Goal: Task Accomplishment & Management: Complete application form

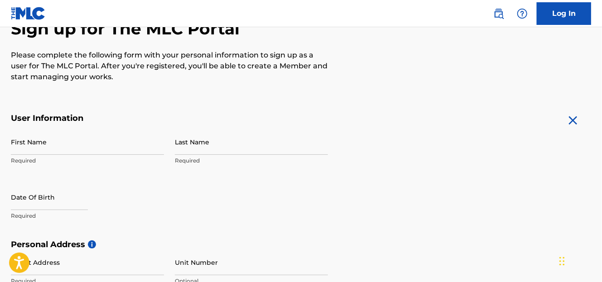
scroll to position [106, 0]
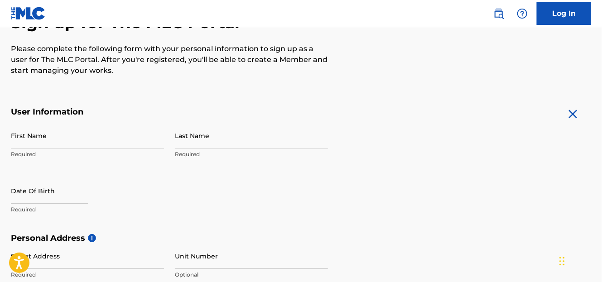
click at [116, 140] on input "First Name" at bounding box center [87, 136] width 153 height 26
type input "Gillian"
type input "[PERSON_NAME]"
type input "[GEOGRAPHIC_DATA] .[GEOGRAPHIC_DATA]"
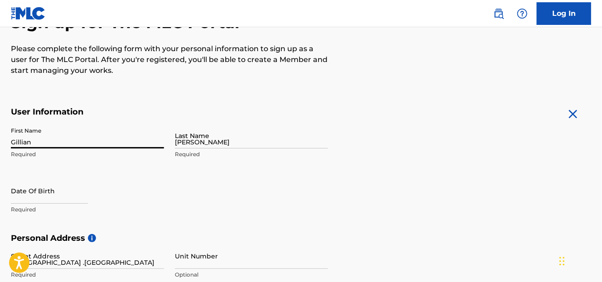
type input "St Michaels on Wyre"
type input "[PERSON_NAME]"
type input "[GEOGRAPHIC_DATA]"
type input "n/a"
type input "PR3 0UB"
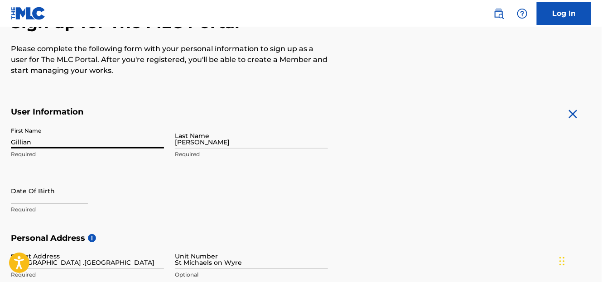
type input "44"
type input "1995"
type input "679990"
type input "[EMAIL_ADDRESS][DOMAIN_NAME]"
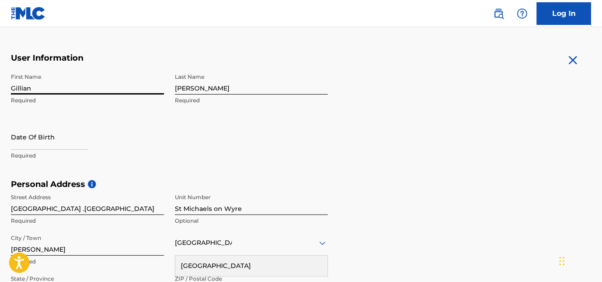
scroll to position [160, 0]
click at [68, 140] on input "text" at bounding box center [49, 136] width 77 height 26
select select "7"
select select "2025"
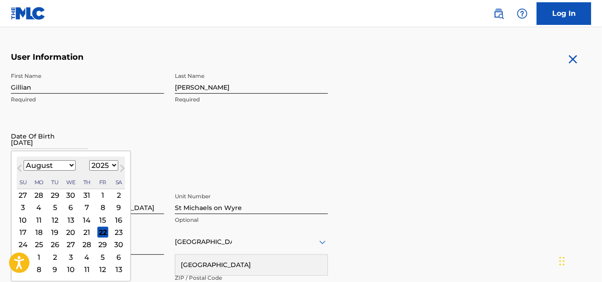
type input "[DATE]"
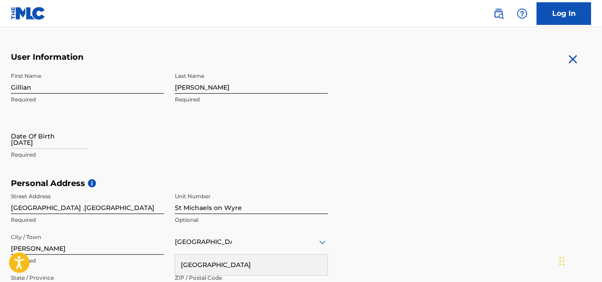
click at [125, 125] on div "Date Of Birth [DEMOGRAPHIC_DATA] Required" at bounding box center [87, 143] width 153 height 41
click at [84, 142] on input "[DATE]" at bounding box center [49, 136] width 77 height 26
select select "7"
select select "2025"
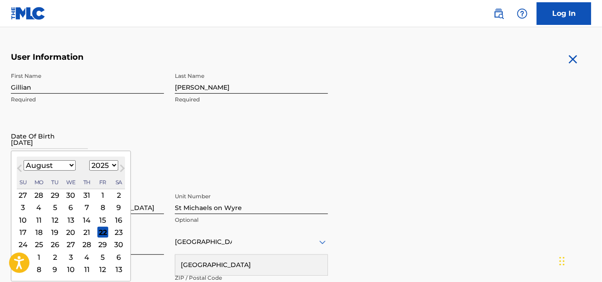
click at [72, 166] on select "January February March April May June July August September October November De…" at bounding box center [50, 165] width 52 height 10
select select "8"
click at [24, 160] on select "January February March April May June July August September October November De…" at bounding box center [50, 165] width 52 height 10
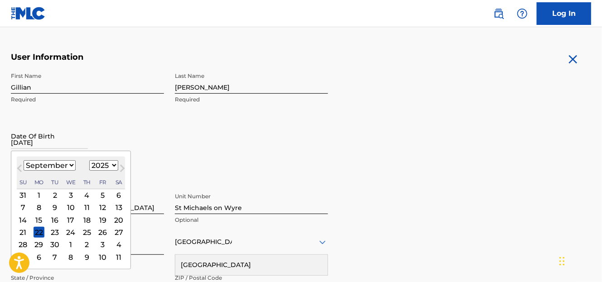
click at [84, 221] on div "18" at bounding box center [87, 220] width 11 height 11
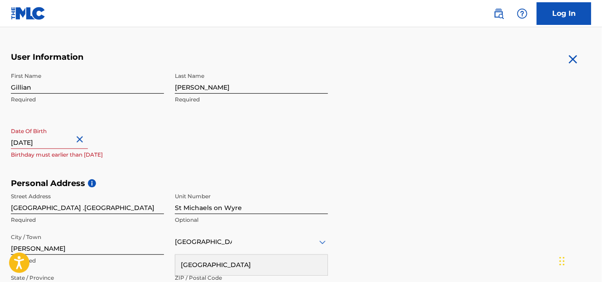
click at [75, 141] on input "[DATE]" at bounding box center [49, 136] width 77 height 26
select select "8"
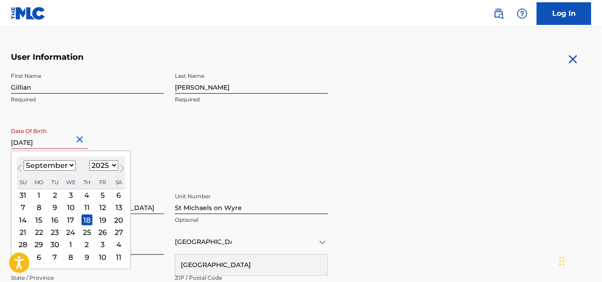
click at [111, 165] on select "1900 1901 1902 1903 1904 1905 1906 1907 1908 1909 1910 1911 1912 1913 1914 1915…" at bounding box center [103, 165] width 29 height 10
select select "1954"
click at [89, 160] on select "1900 1901 1902 1903 1904 1905 1906 1907 1908 1909 1910 1911 1912 1913 1914 1915…" at bounding box center [103, 165] width 29 height 10
click at [118, 217] on div "18" at bounding box center [118, 220] width 11 height 11
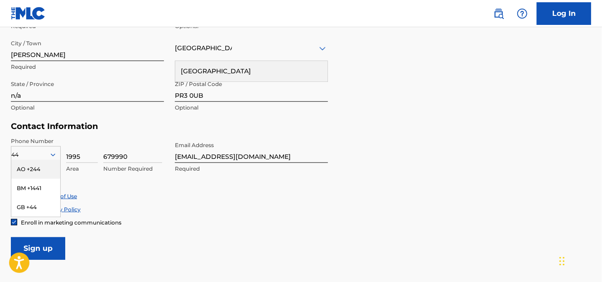
scroll to position [354, 0]
click at [161, 196] on div "Accept Terms of Use" at bounding box center [301, 197] width 580 height 8
click at [16, 238] on input "Sign up" at bounding box center [38, 249] width 54 height 23
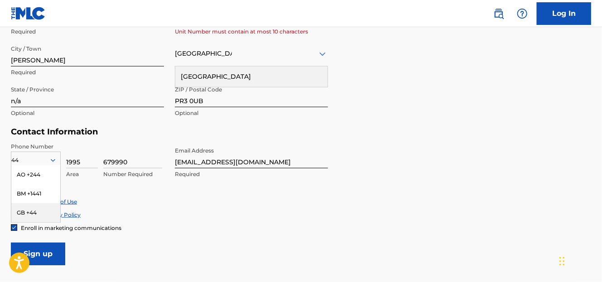
click at [21, 212] on div "GB +44" at bounding box center [35, 212] width 49 height 19
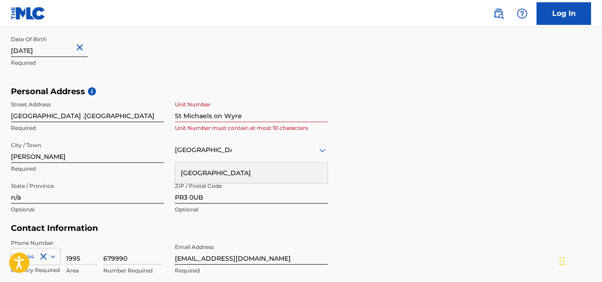
scroll to position [249, 0]
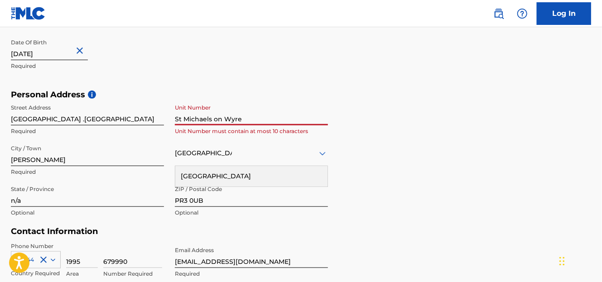
drag, startPoint x: 234, startPoint y: 122, endPoint x: 212, endPoint y: 120, distance: 21.8
click at [212, 120] on input "St Michaels on Wyre" at bounding box center [251, 113] width 153 height 26
click at [234, 120] on input "St Michaels on Wyre" at bounding box center [251, 113] width 153 height 26
drag, startPoint x: 268, startPoint y: 120, endPoint x: 172, endPoint y: 123, distance: 96.1
click at [172, 123] on div "Street Address [GEOGRAPHIC_DATA] .[GEOGRAPHIC_DATA] Required Unit Number [GEOGR…" at bounding box center [169, 161] width 317 height 122
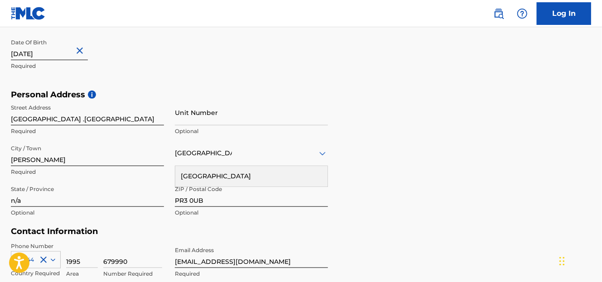
click at [172, 123] on div "Street Address [GEOGRAPHIC_DATA] Required Unit Number Optional City / Town [GEO…" at bounding box center [169, 161] width 317 height 122
drag, startPoint x: 47, startPoint y: 160, endPoint x: 10, endPoint y: 159, distance: 37.6
click at [10, 159] on div "The MLC uses identity verification before a user is registered to comply with K…" at bounding box center [301, 102] width 602 height 525
type input "St Michael's on Wyre . [GEOGRAPHIC_DATA]"
type input "[GEOGRAPHIC_DATA]"
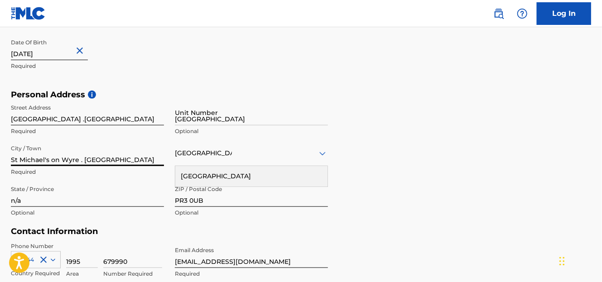
type input "44"
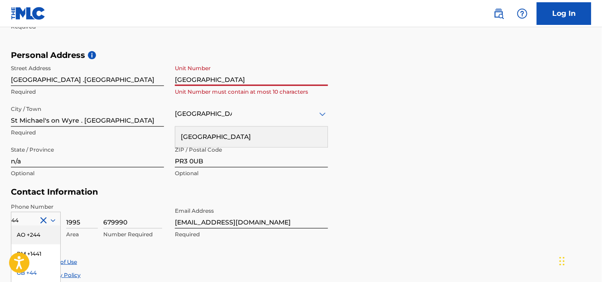
drag, startPoint x: 236, startPoint y: 68, endPoint x: 172, endPoint y: 67, distance: 64.3
click at [172, 67] on div "Street Address [GEOGRAPHIC_DATA] .[GEOGRAPHIC_DATA] Required [GEOGRAPHIC_DATA] …" at bounding box center [169, 121] width 317 height 122
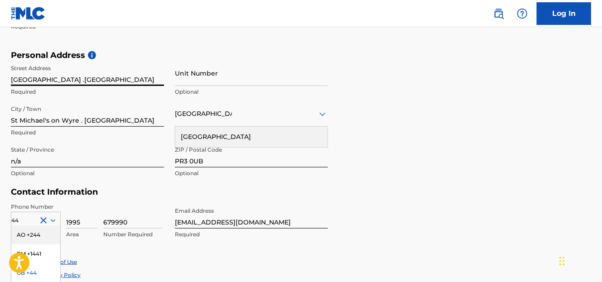
drag, startPoint x: 115, startPoint y: 79, endPoint x: 59, endPoint y: 78, distance: 55.7
click at [59, 78] on input "[GEOGRAPHIC_DATA] .[GEOGRAPHIC_DATA]" at bounding box center [87, 73] width 153 height 26
type input "West Bungalow."
click at [34, 129] on p "Required" at bounding box center [87, 133] width 153 height 8
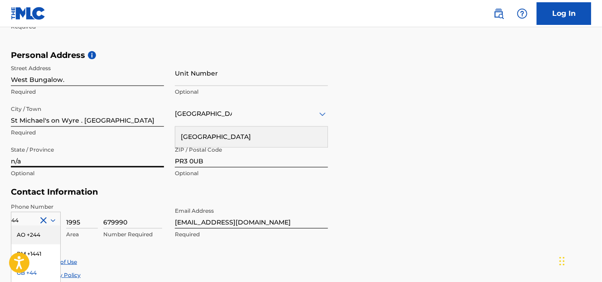
click at [58, 151] on input "n/a" at bounding box center [87, 155] width 153 height 26
drag, startPoint x: 57, startPoint y: 151, endPoint x: 38, endPoint y: 152, distance: 18.1
click at [38, 152] on input "n/a" at bounding box center [87, 155] width 153 height 26
click at [24, 150] on input "n/a" at bounding box center [87, 155] width 153 height 26
type input "n"
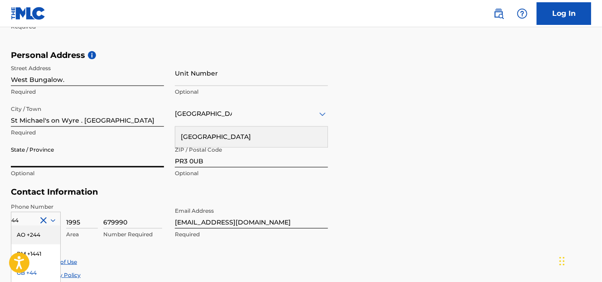
type input "O"
type input "o"
type input "O"
type input "[PERSON_NAME]"
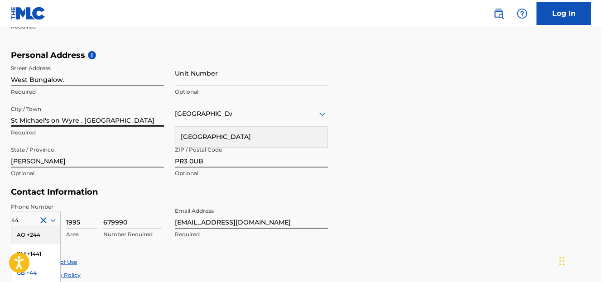
drag, startPoint x: 113, startPoint y: 123, endPoint x: 84, endPoint y: 120, distance: 29.5
click at [84, 120] on input "St Michael's on Wyre . [GEOGRAPHIC_DATA]" at bounding box center [87, 114] width 153 height 26
type input "St Michael's on Wyre ."
click at [10, 121] on div "The MLC uses identity verification before a user is registered to comply with K…" at bounding box center [301, 62] width 602 height 525
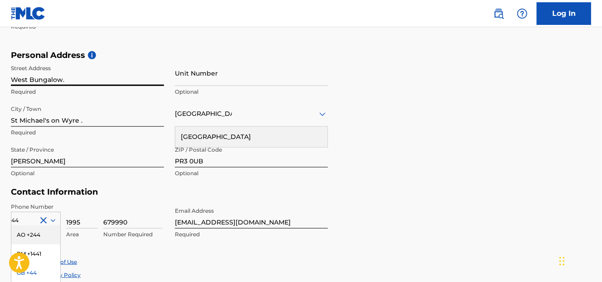
click at [72, 74] on input "West Bungalow." at bounding box center [87, 73] width 153 height 26
type input "[GEOGRAPHIC_DATA] .[GEOGRAPHIC_DATA]"
type input "St Michaels on Wyre"
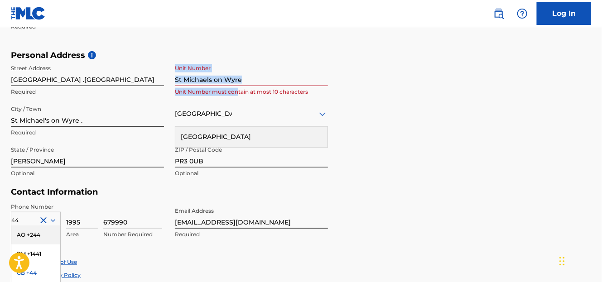
drag, startPoint x: 239, startPoint y: 90, endPoint x: 173, endPoint y: 77, distance: 67.2
click at [173, 77] on div "Street Address [GEOGRAPHIC_DATA] .[GEOGRAPHIC_DATA] Required Unit Number [GEOGR…" at bounding box center [169, 121] width 317 height 122
click at [242, 79] on input "St Michaels on Wyre" at bounding box center [251, 73] width 153 height 26
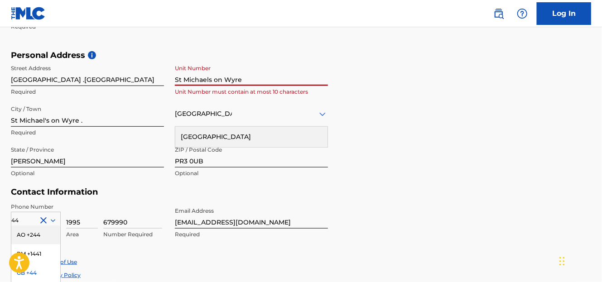
drag, startPoint x: 242, startPoint y: 79, endPoint x: 173, endPoint y: 77, distance: 69.3
click at [173, 77] on div "Street Address [GEOGRAPHIC_DATA] .[GEOGRAPHIC_DATA] Required Unit Number [GEOGR…" at bounding box center [169, 121] width 317 height 122
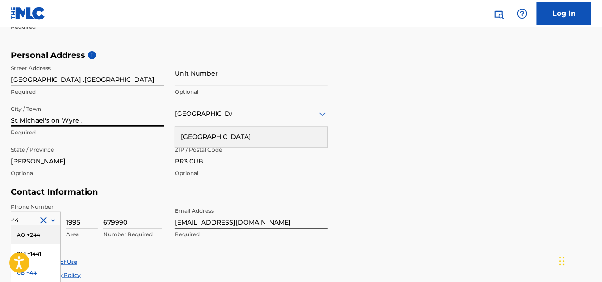
click at [120, 105] on input "St Michael's on Wyre ." at bounding box center [87, 114] width 153 height 26
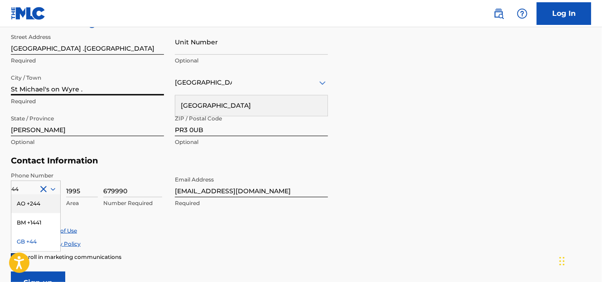
scroll to position [337, 0]
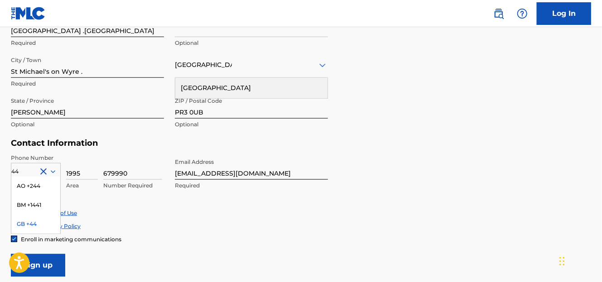
click at [33, 226] on div "GB +44" at bounding box center [35, 224] width 49 height 19
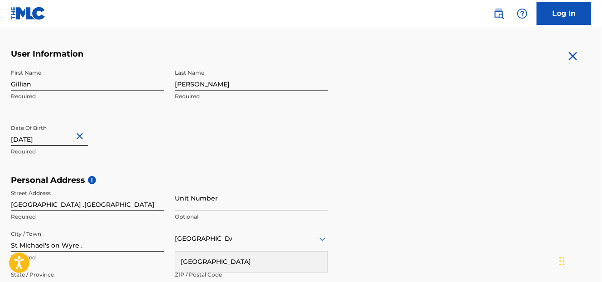
scroll to position [164, 0]
drag, startPoint x: 98, startPoint y: 217, endPoint x: 421, endPoint y: 69, distance: 355.5
click at [421, 69] on form "User Information First Name [PERSON_NAME] Required Last Name [PERSON_NAME] Requ…" at bounding box center [301, 250] width 580 height 402
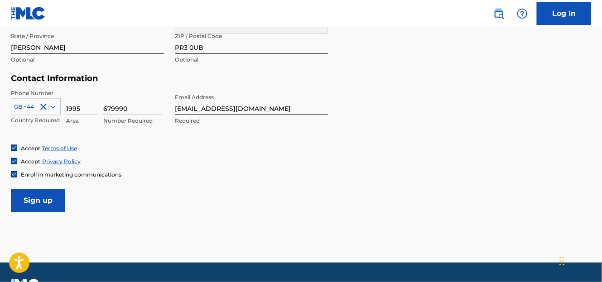
scroll to position [401, 0]
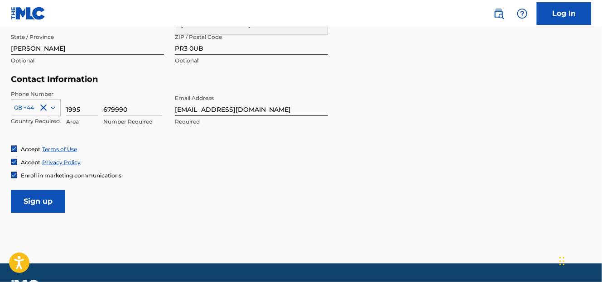
click at [29, 198] on input "Sign up" at bounding box center [38, 201] width 54 height 23
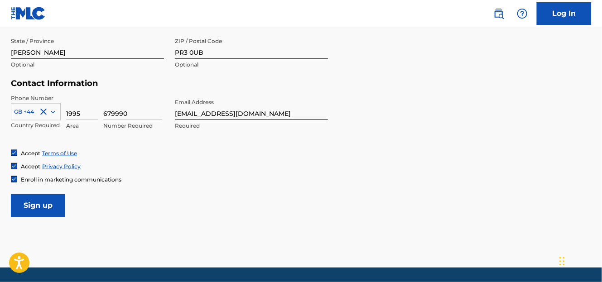
click at [31, 200] on input "Sign up" at bounding box center [38, 205] width 54 height 23
click at [33, 202] on input "Sign up" at bounding box center [38, 205] width 54 height 23
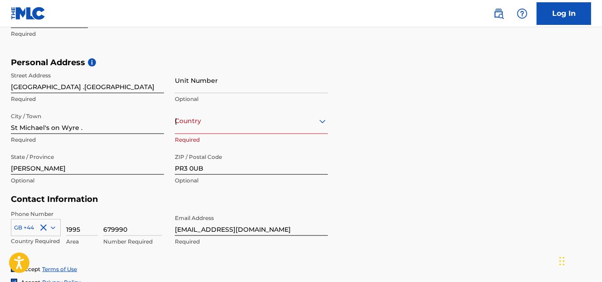
scroll to position [275, 0]
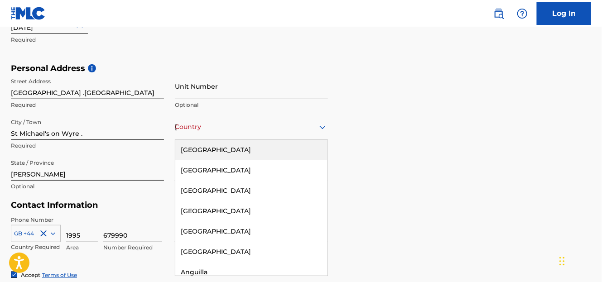
click at [319, 130] on icon at bounding box center [322, 127] width 11 height 11
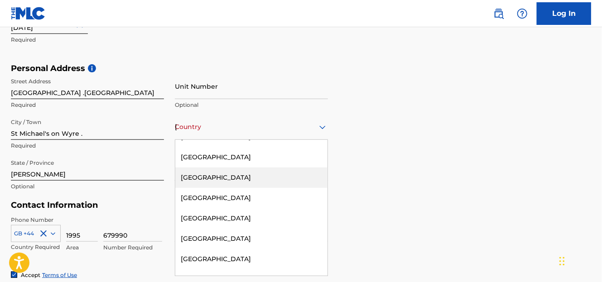
scroll to position [259, 0]
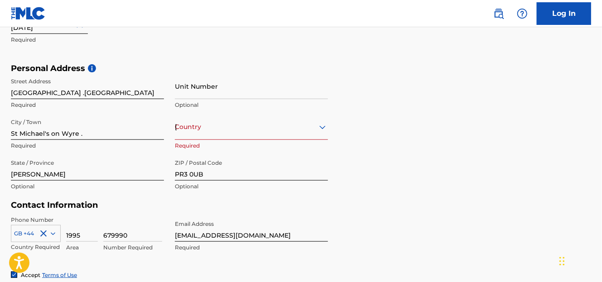
click at [252, 130] on div "[GEOGRAPHIC_DATA]" at bounding box center [251, 126] width 153 height 11
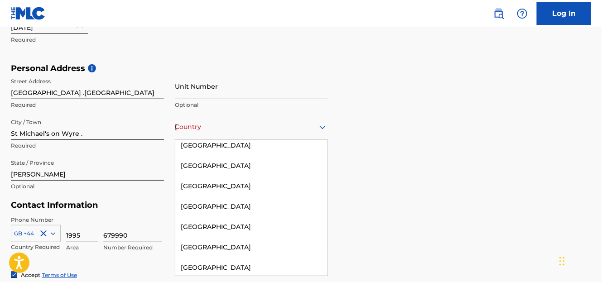
scroll to position [4196, 0]
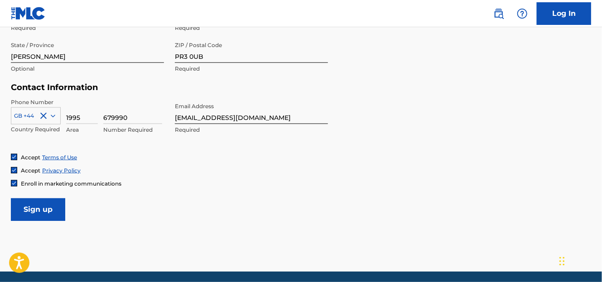
scroll to position [392, 0]
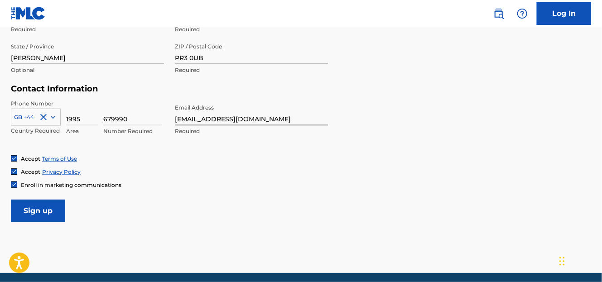
click at [48, 209] on input "Sign up" at bounding box center [38, 211] width 54 height 23
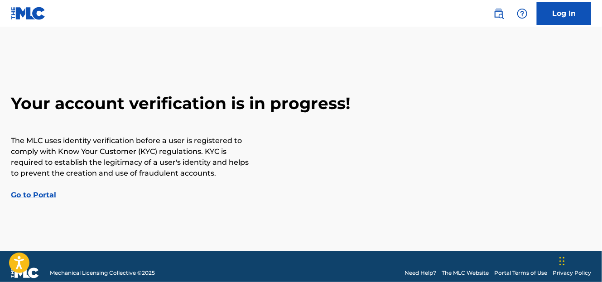
click at [38, 196] on link "Go to Portal" at bounding box center [33, 195] width 45 height 9
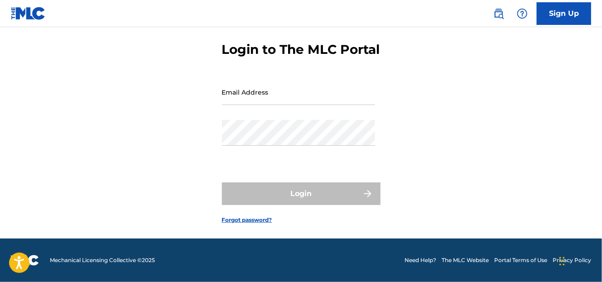
scroll to position [52, 0]
